Goal: Task Accomplishment & Management: Use online tool/utility

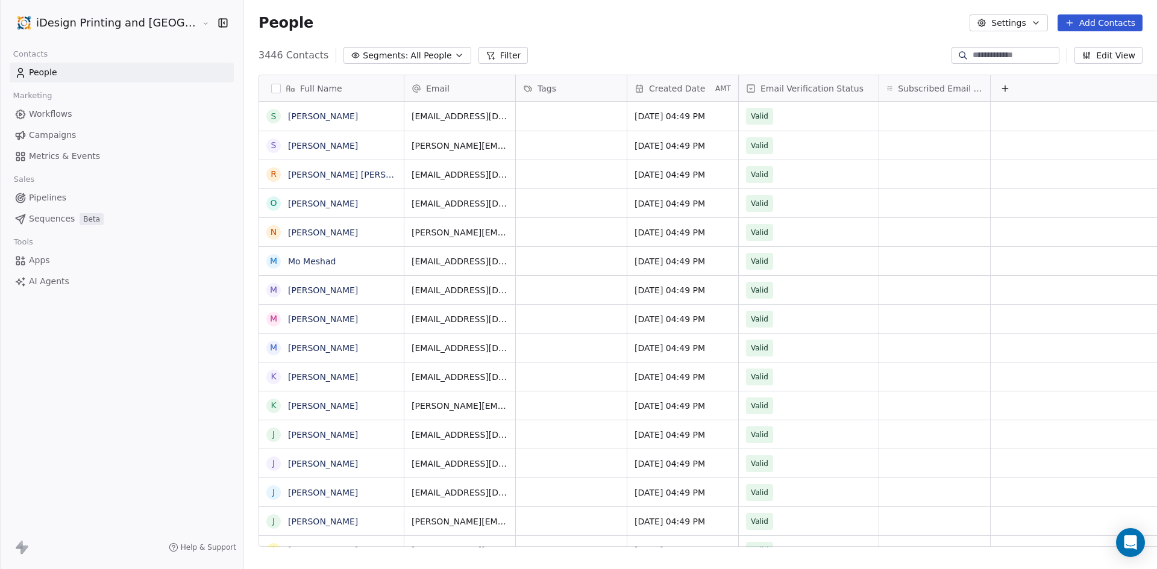
scroll to position [492, 942]
click at [76, 152] on span "Metrics & Events" at bounding box center [64, 156] width 71 height 13
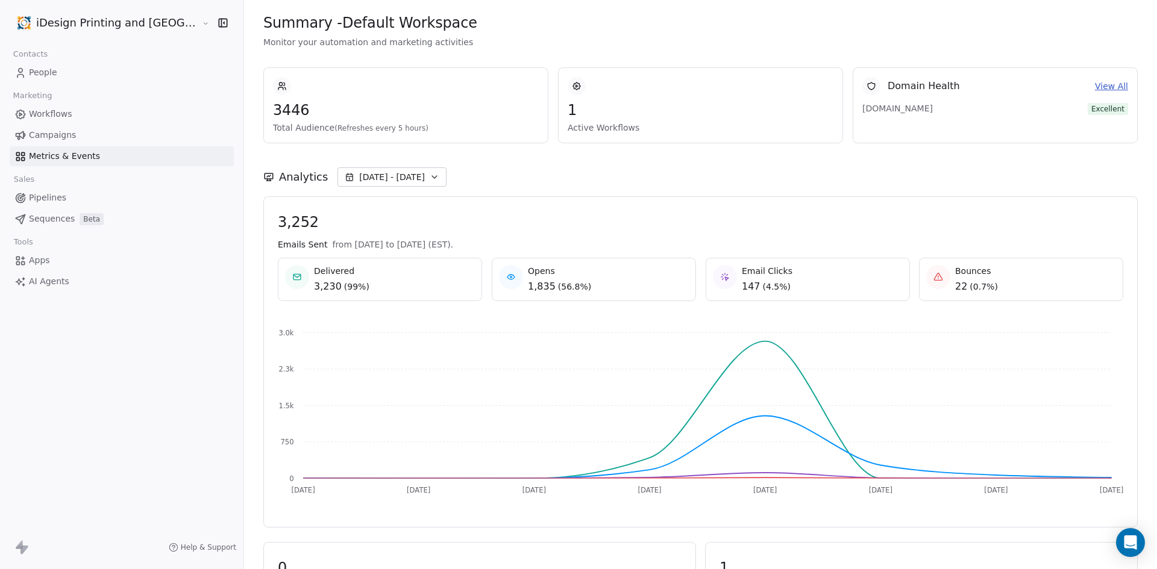
click at [60, 134] on span "Campaigns" at bounding box center [52, 135] width 47 height 13
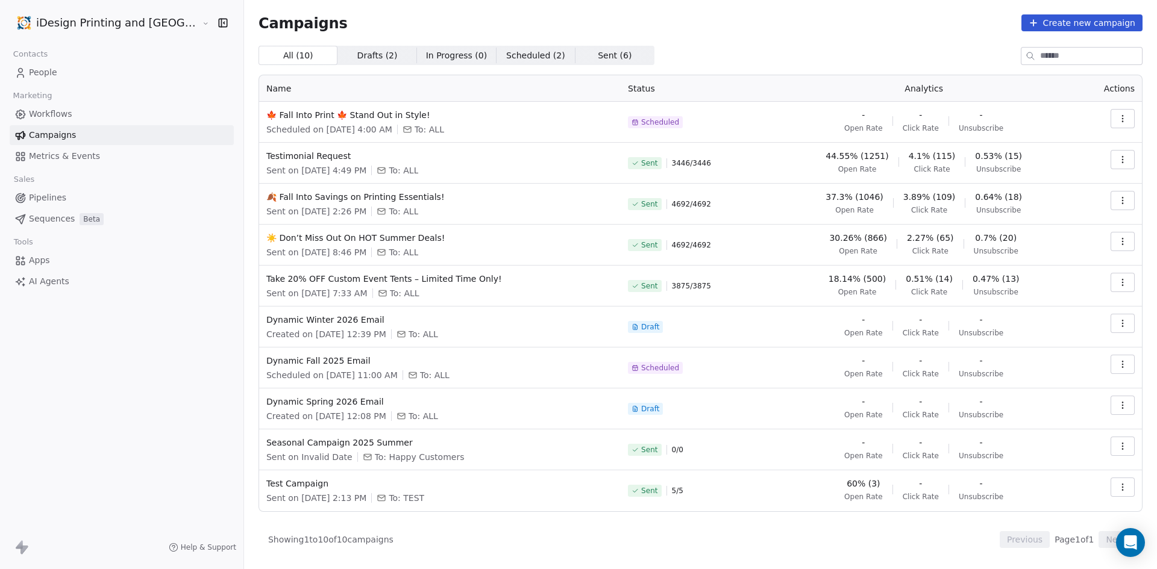
click at [1119, 197] on icon "button" at bounding box center [1123, 201] width 10 height 10
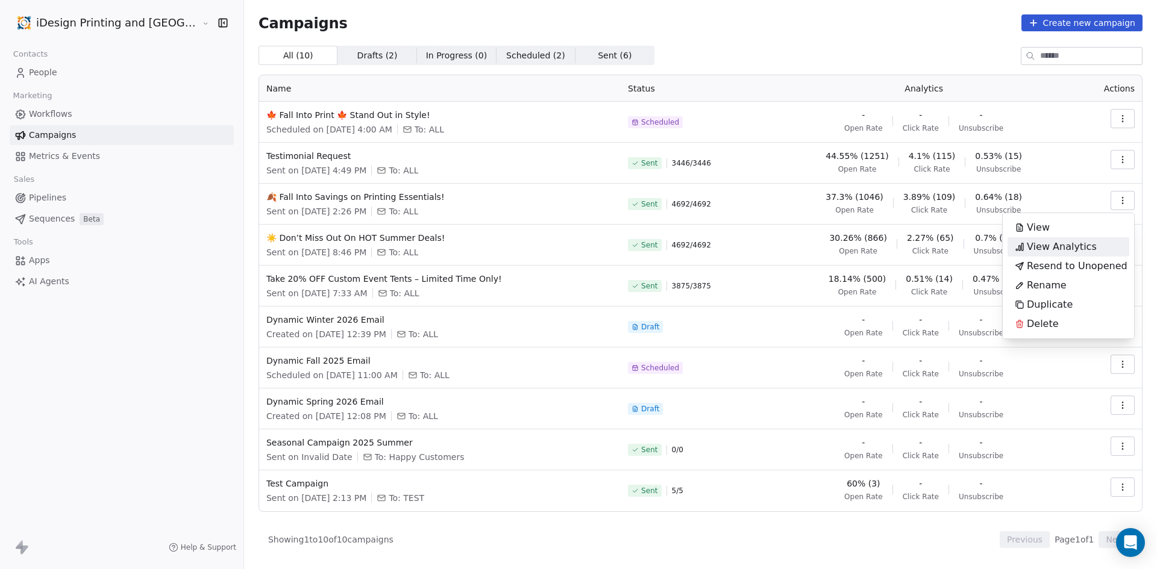
drag, startPoint x: 1091, startPoint y: 243, endPoint x: 1118, endPoint y: 242, distance: 27.1
click at [1118, 242] on div "View Analytics" at bounding box center [1069, 246] width 122 height 19
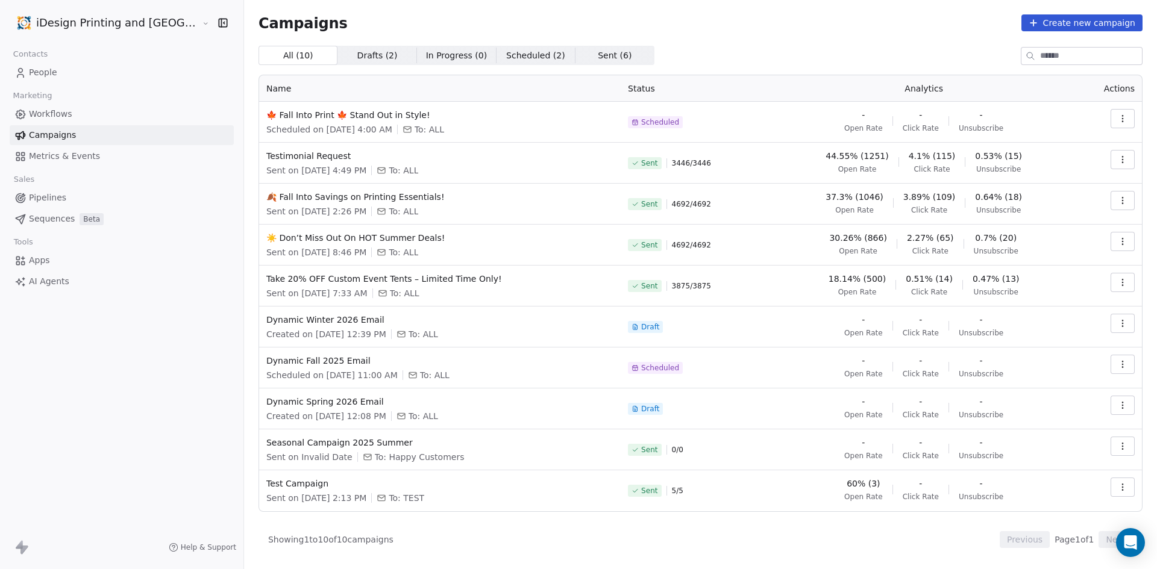
click at [1118, 242] on icon "button" at bounding box center [1123, 242] width 10 height 10
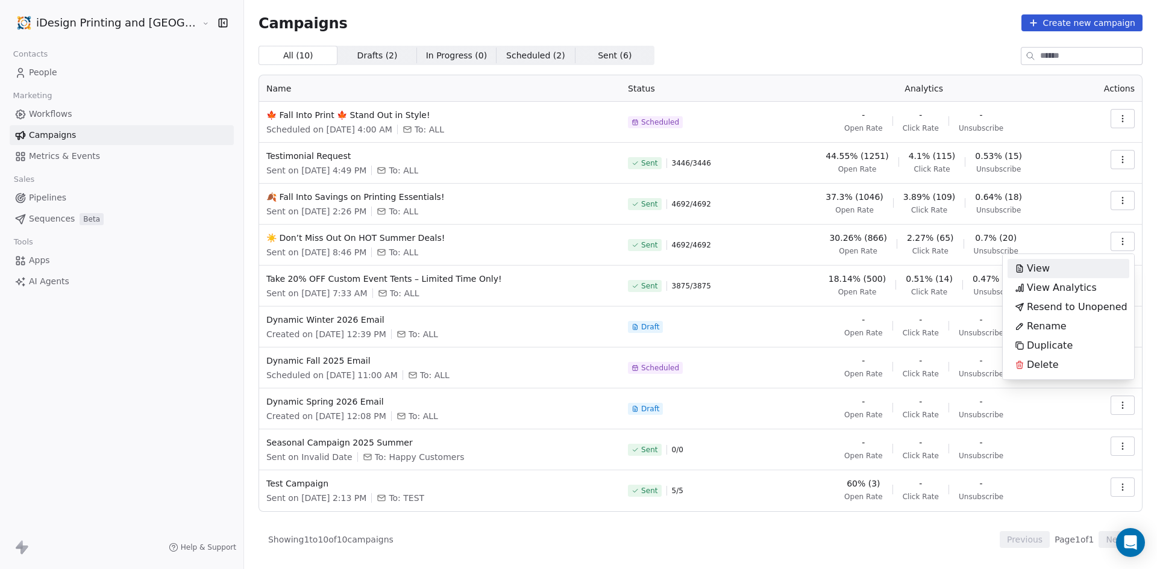
click at [123, 406] on html "iDesign Printing and Copy Center Contacts People Marketing Workflows Campaigns …" at bounding box center [578, 284] width 1157 height 569
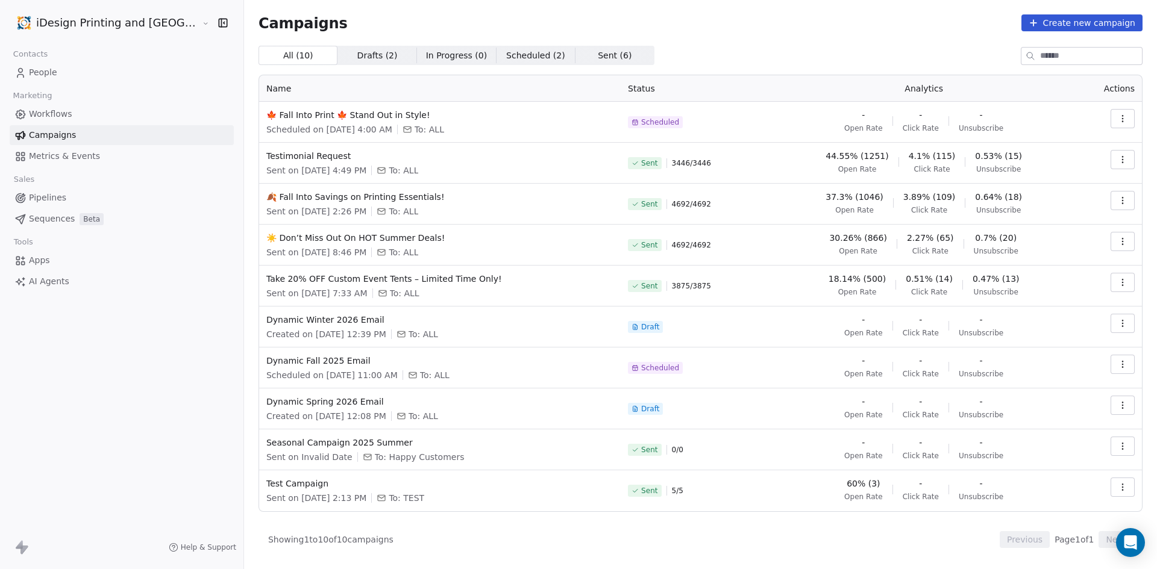
click at [858, 283] on span "18.14% (500)" at bounding box center [857, 279] width 57 height 12
click at [1120, 160] on icon "button" at bounding box center [1123, 160] width 10 height 10
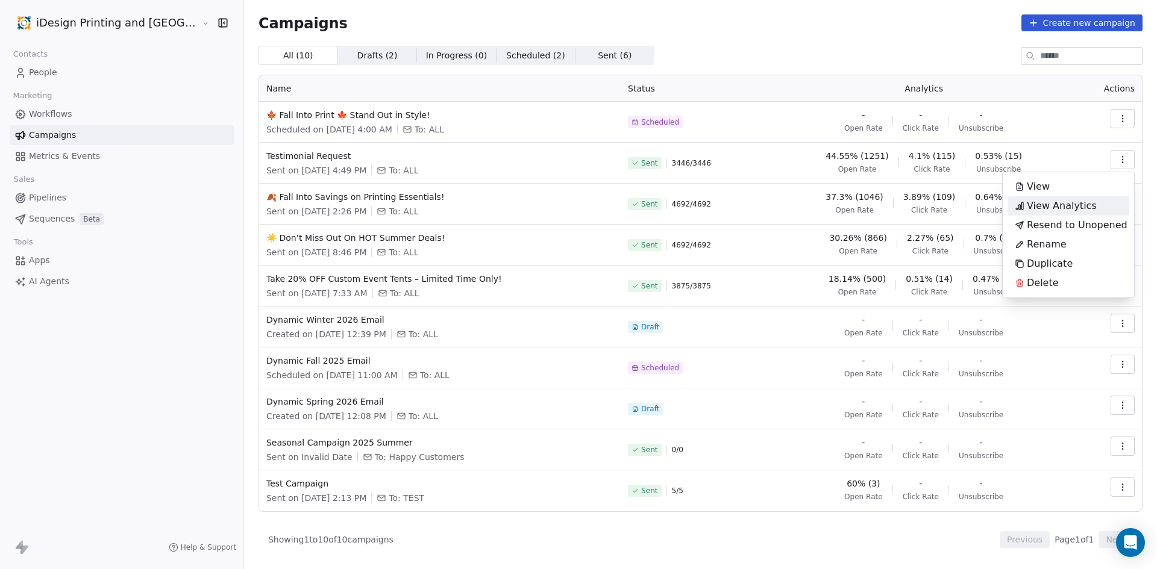
click at [1090, 210] on span "View Analytics" at bounding box center [1062, 206] width 70 height 14
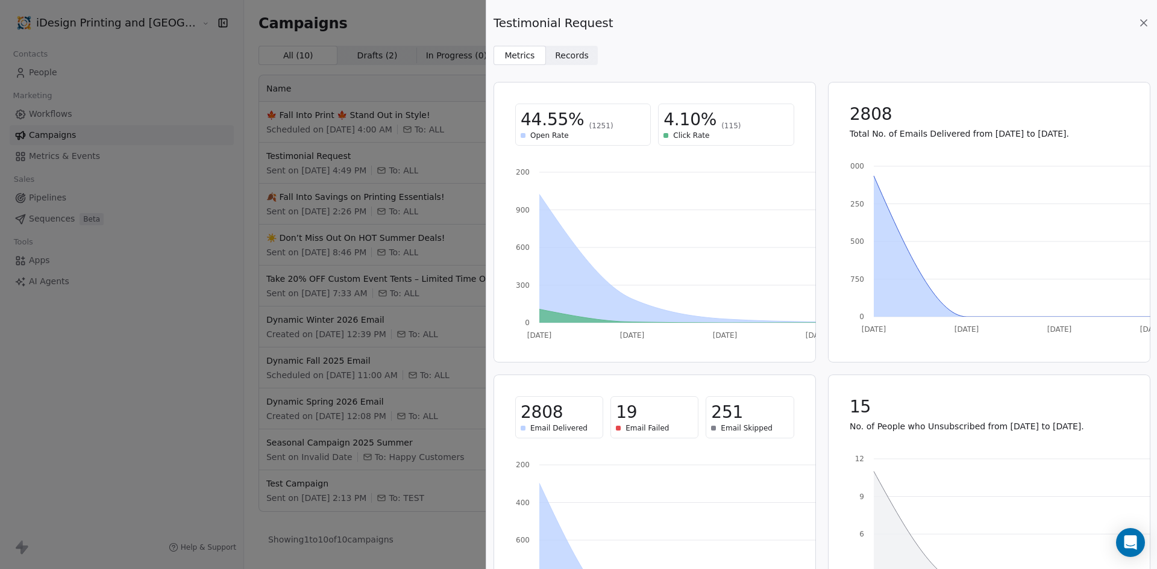
click at [616, 414] on span "19" at bounding box center [626, 413] width 21 height 22
click at [577, 52] on span "Records" at bounding box center [572, 55] width 34 height 13
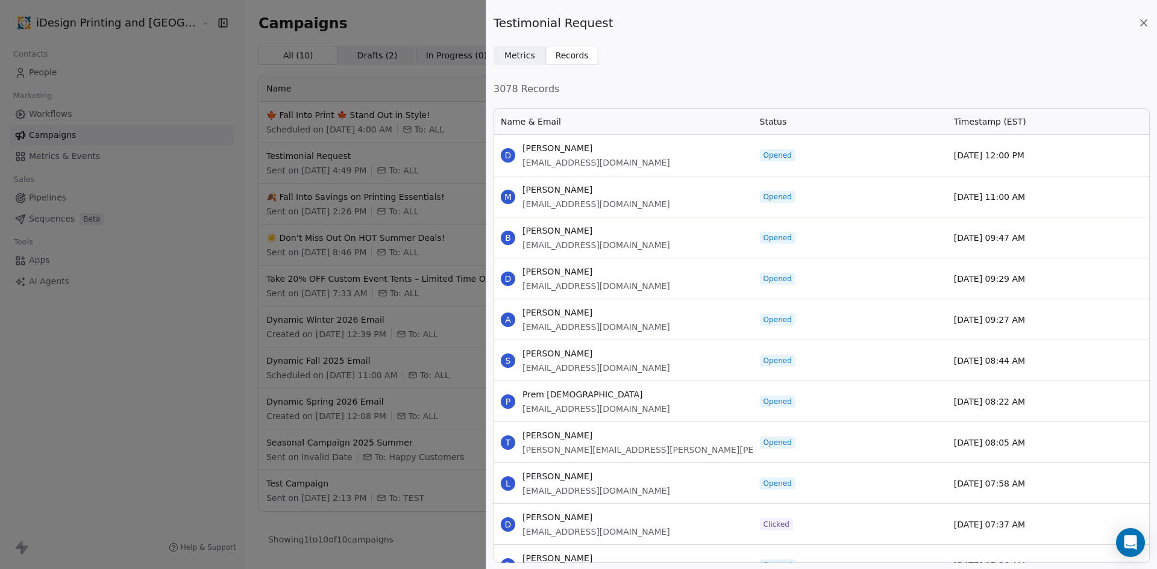
scroll to position [447, 647]
click at [520, 51] on span "Metrics" at bounding box center [519, 55] width 31 height 13
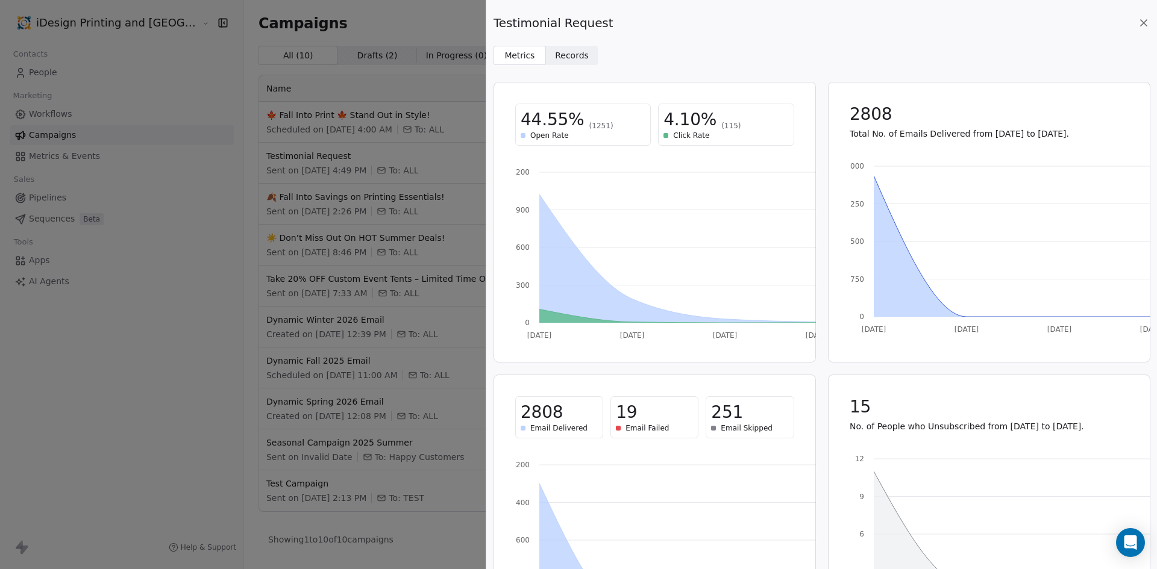
click at [1135, 27] on div "Testimonial Request" at bounding box center [822, 22] width 656 height 17
click at [1144, 22] on icon at bounding box center [1144, 23] width 12 height 12
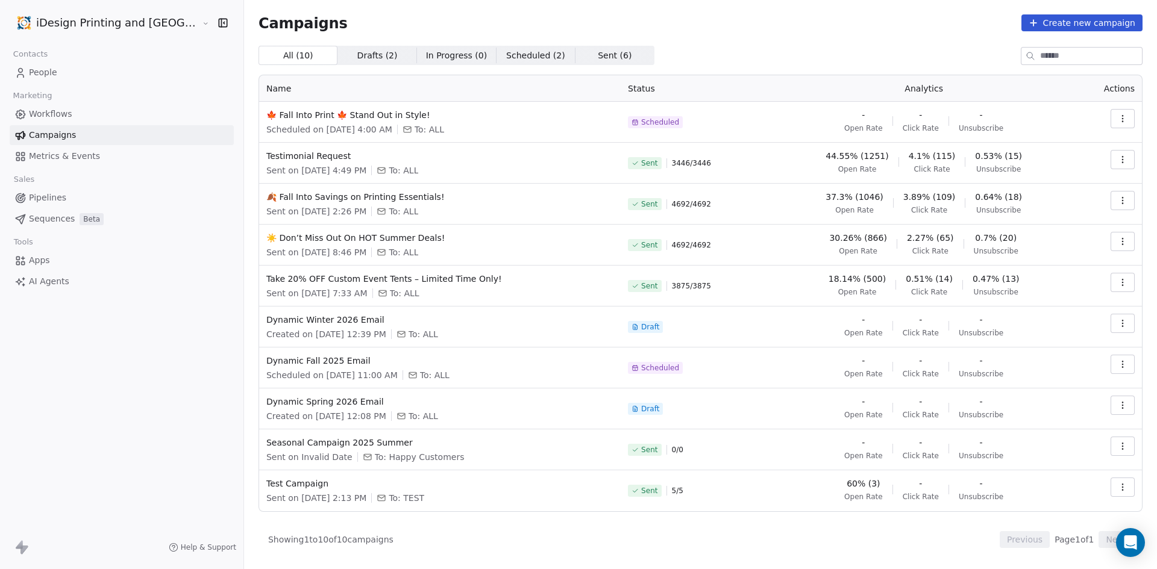
click at [1126, 201] on icon "button" at bounding box center [1123, 201] width 10 height 10
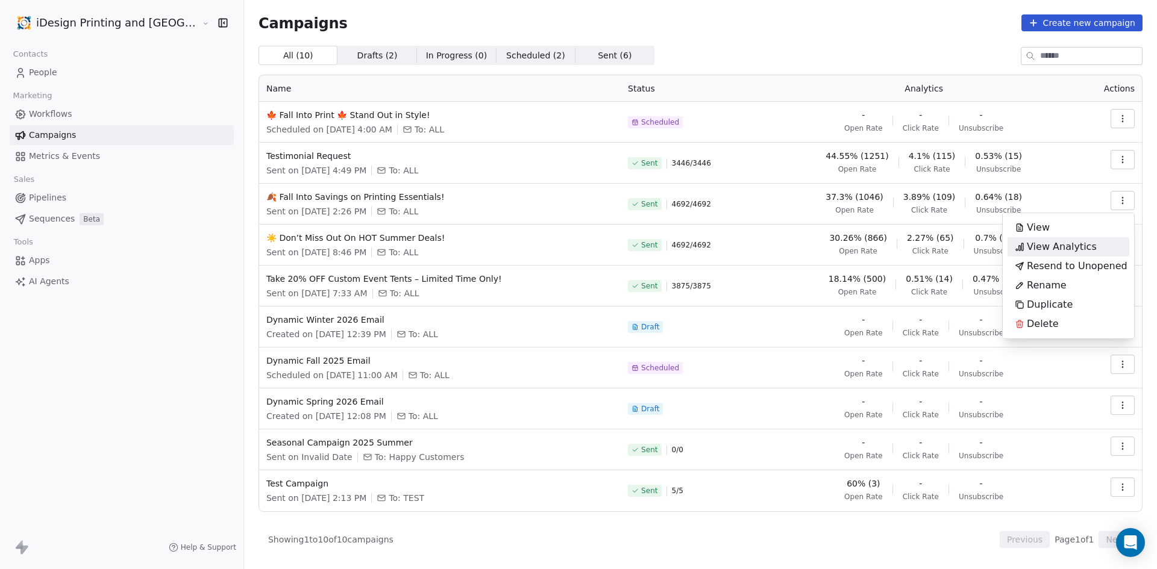
click at [1084, 244] on span "View Analytics" at bounding box center [1062, 247] width 70 height 14
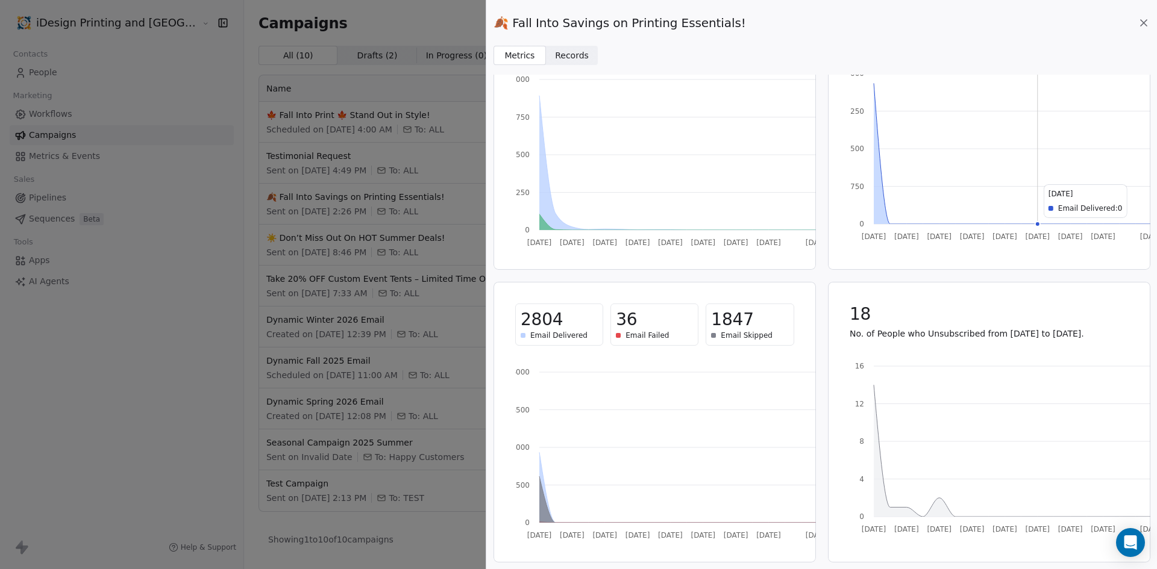
scroll to position [0, 0]
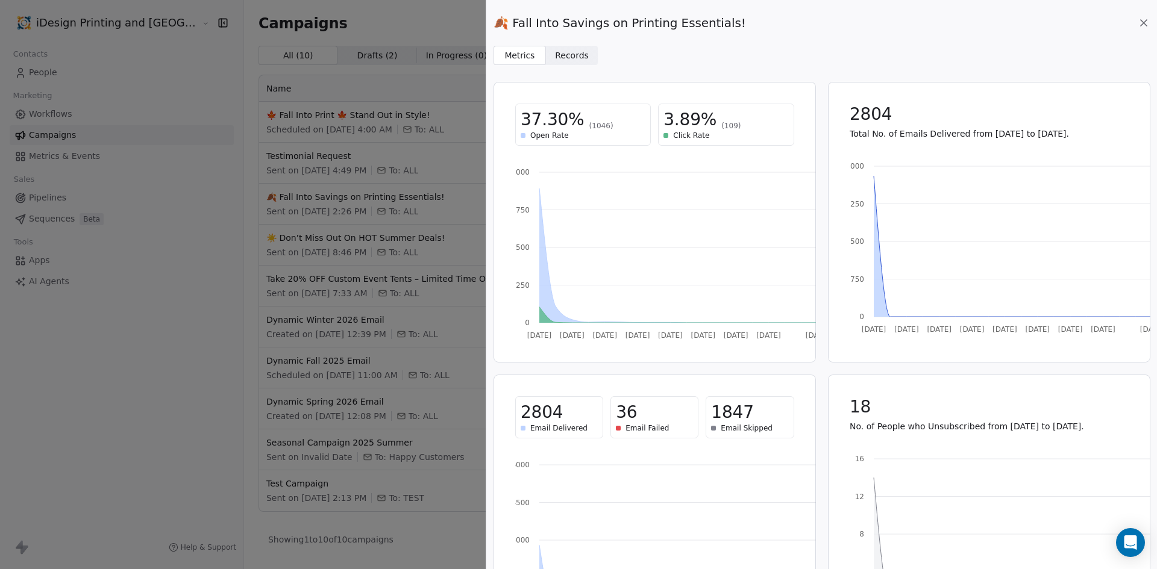
click at [1146, 19] on icon at bounding box center [1144, 23] width 12 height 12
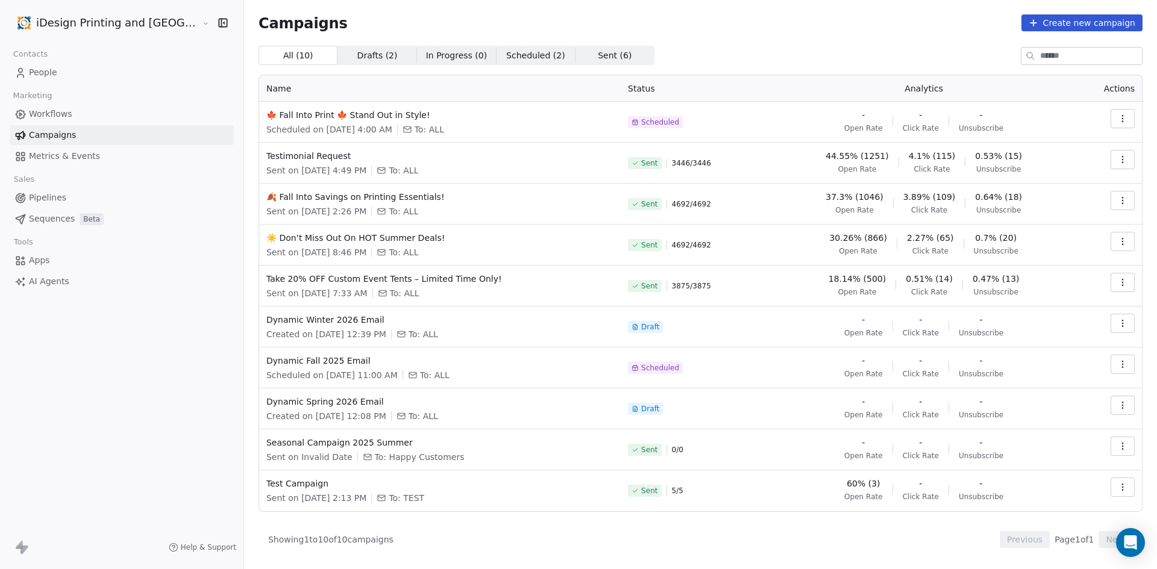
click at [1123, 162] on icon "button" at bounding box center [1122, 162] width 1 height 1
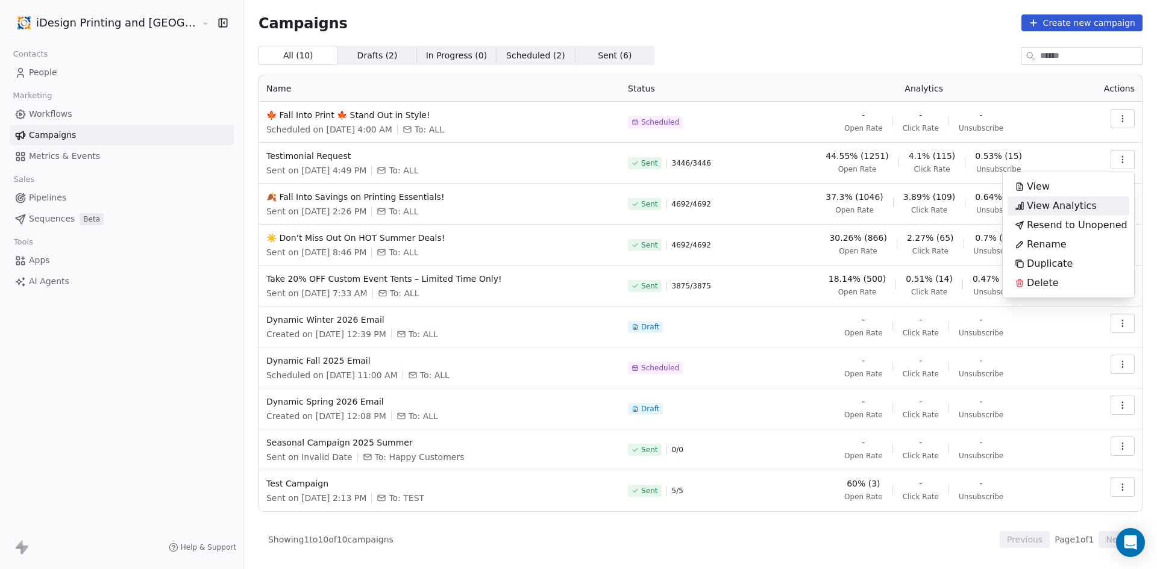
click at [1083, 207] on span "View Analytics" at bounding box center [1062, 206] width 70 height 14
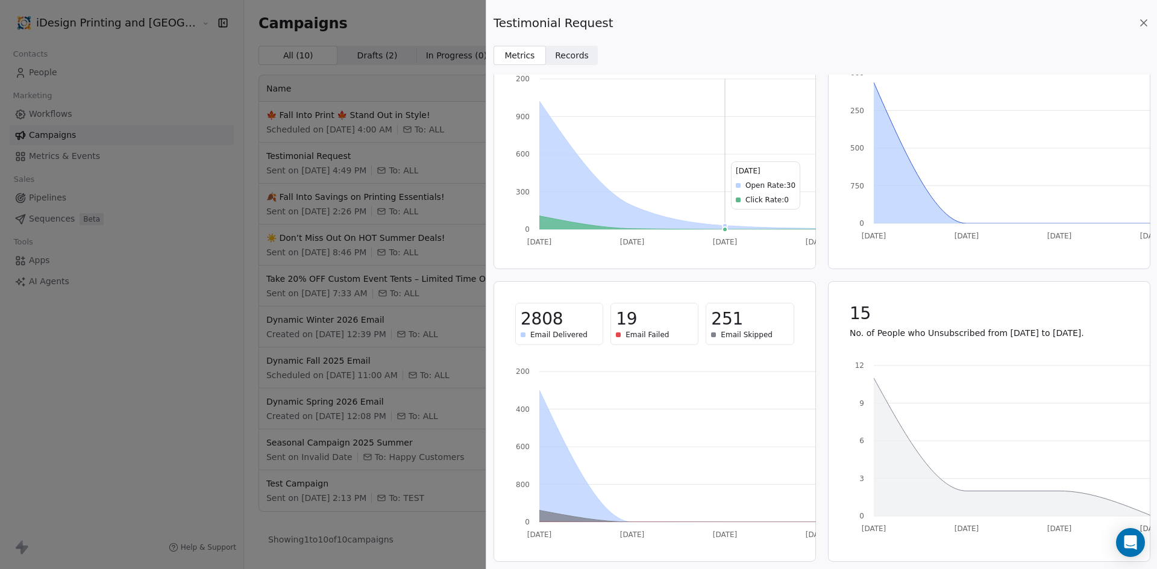
scroll to position [93, 0]
click at [574, 63] on span "Records Records" at bounding box center [572, 55] width 52 height 19
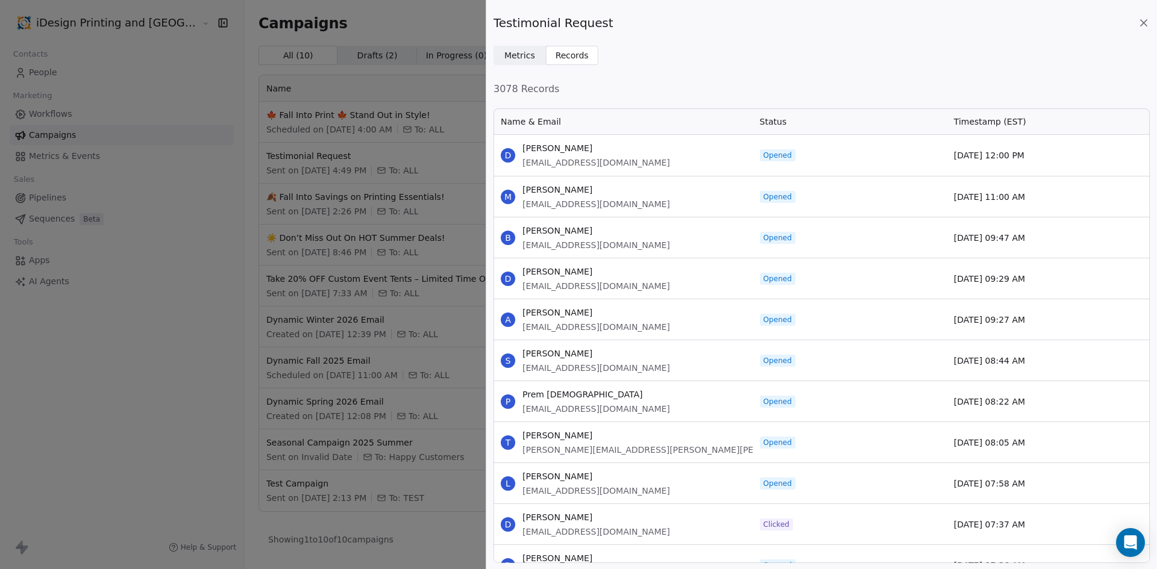
scroll to position [447, 647]
click at [574, 63] on span "Records Records" at bounding box center [572, 55] width 52 height 19
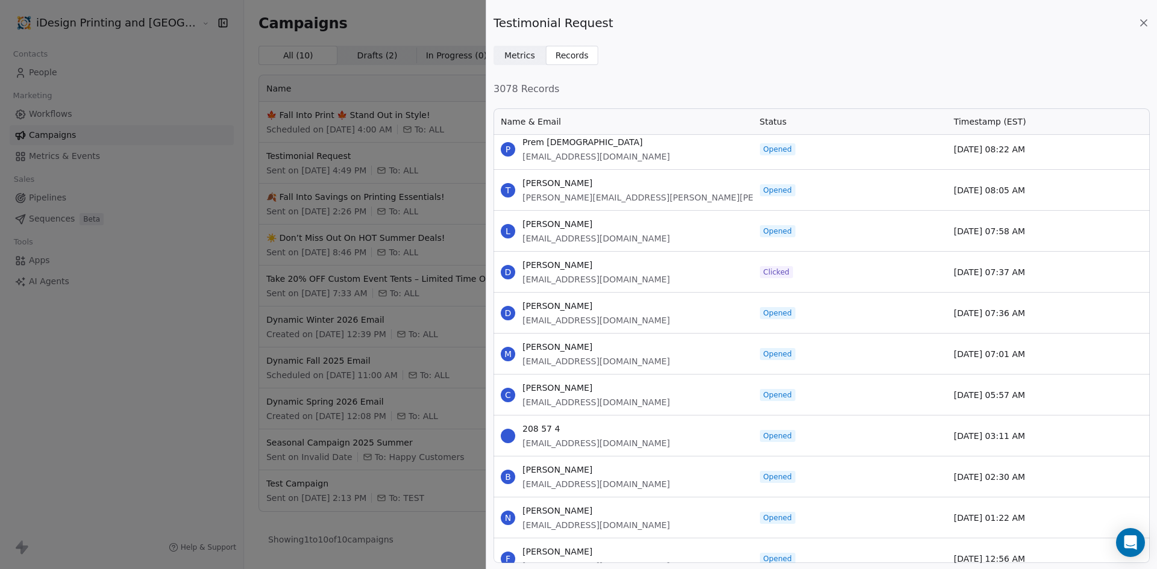
scroll to position [253, 0]
click at [780, 280] on div "Clicked" at bounding box center [850, 271] width 194 height 40
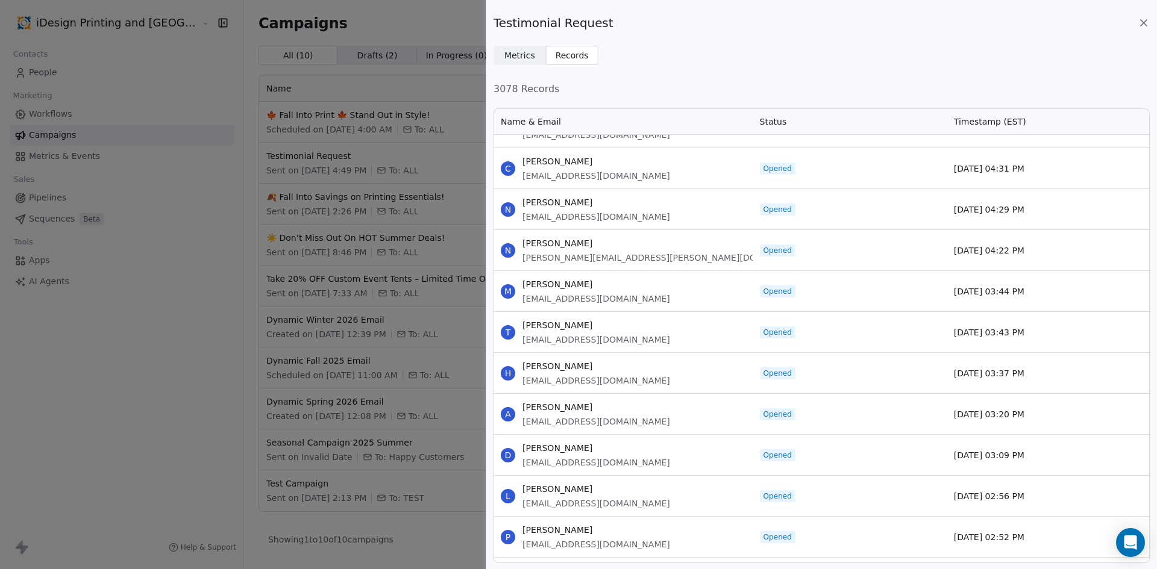
scroll to position [4743, 0]
click at [510, 56] on span "Metrics" at bounding box center [519, 55] width 31 height 13
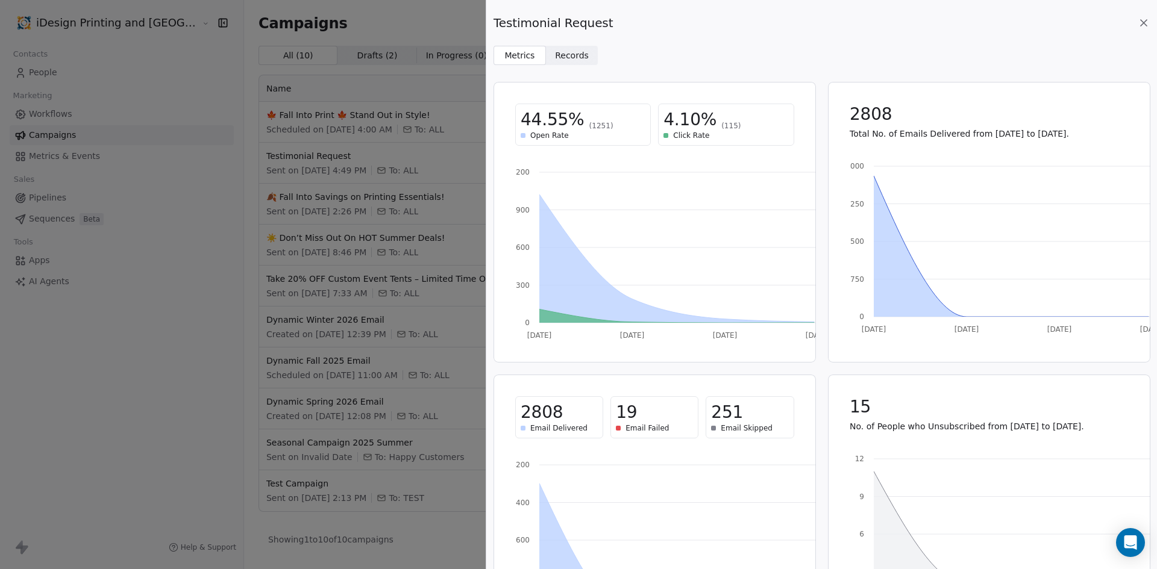
click at [1143, 15] on div "Testimonial Request" at bounding box center [822, 22] width 656 height 17
click at [1143, 24] on icon at bounding box center [1144, 23] width 6 height 6
